Goal: Task Accomplishment & Management: Manage account settings

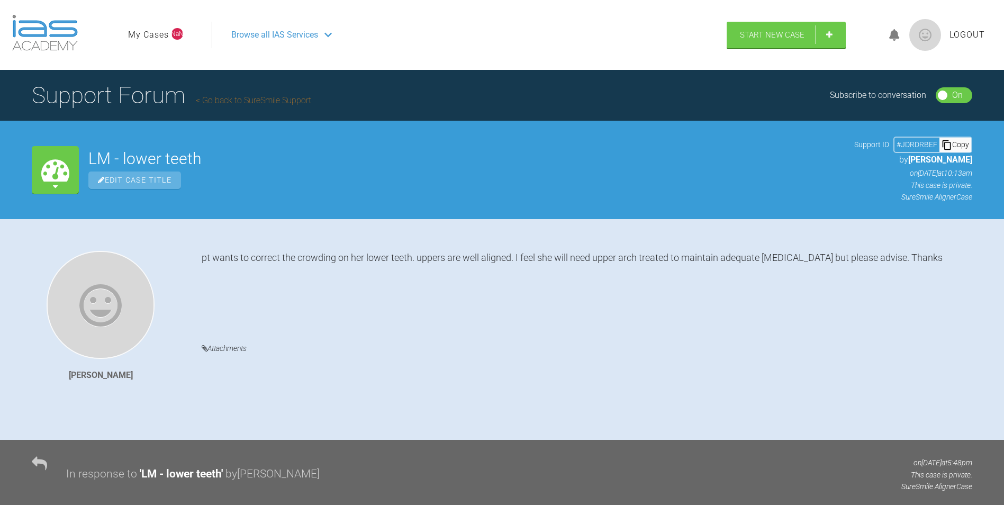
click at [970, 33] on span "Logout" at bounding box center [966, 35] width 35 height 14
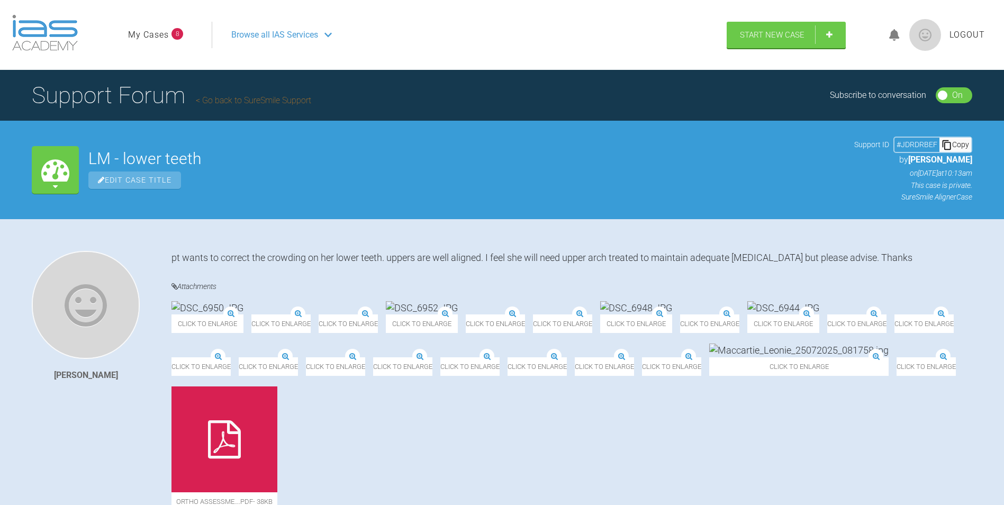
click at [962, 35] on span "Logout" at bounding box center [966, 35] width 35 height 14
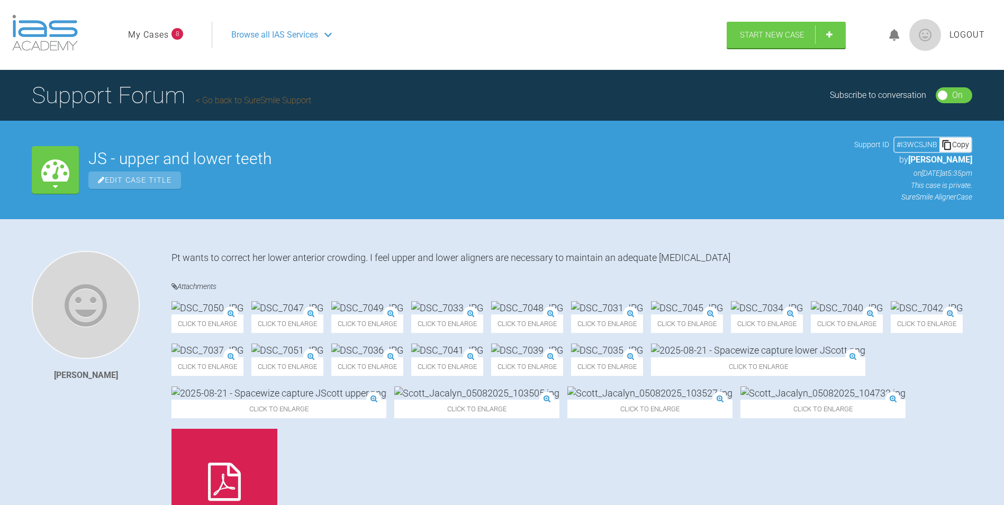
click at [965, 37] on span "Logout" at bounding box center [966, 35] width 35 height 14
